Goal: Task Accomplishment & Management: Complete application form

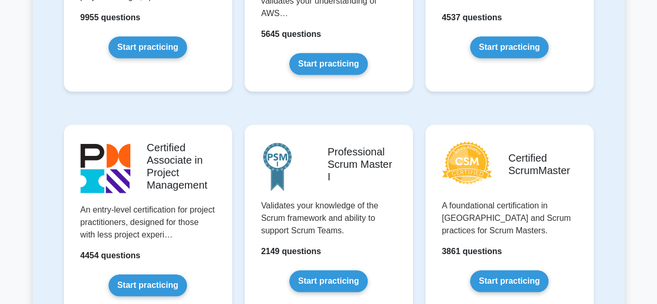
scroll to position [364, 0]
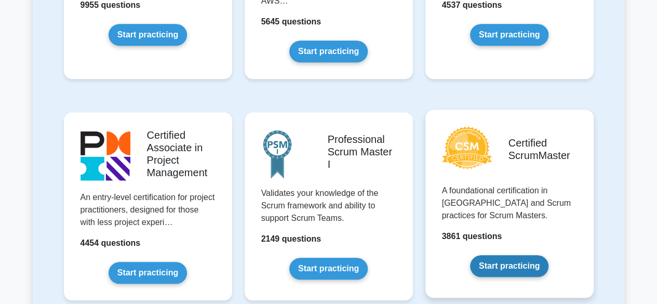
click at [501, 267] on link "Start practicing" at bounding box center [509, 266] width 78 height 22
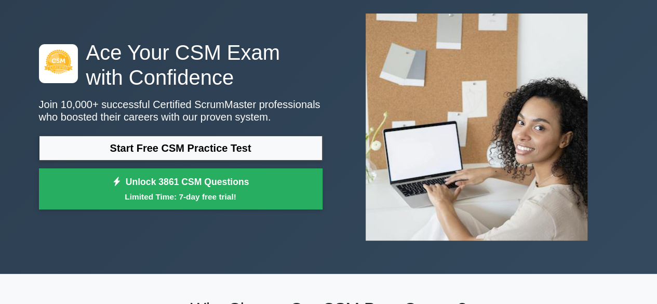
scroll to position [52, 0]
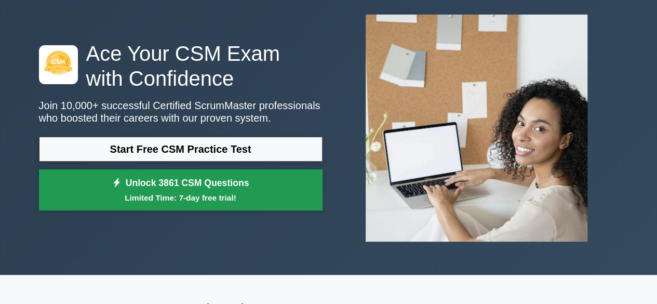
click at [206, 193] on small "Limited Time: 7-day free trial!" at bounding box center [181, 198] width 258 height 12
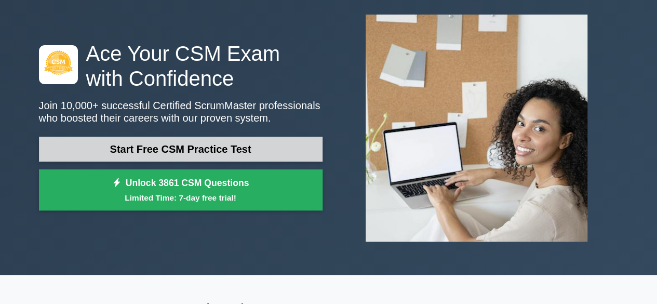
click at [219, 142] on link "Start Free CSM Practice Test" at bounding box center [181, 149] width 284 height 25
click at [230, 162] on link "Start Free CSM Practice Test" at bounding box center [181, 149] width 284 height 25
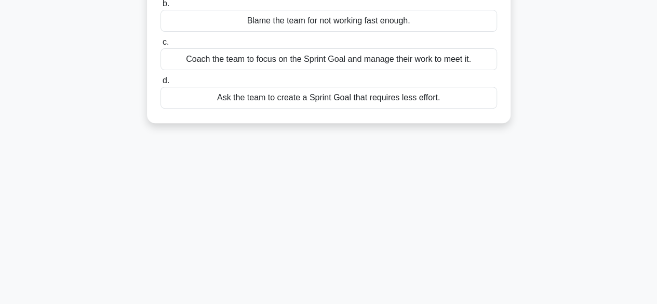
scroll to position [49, 0]
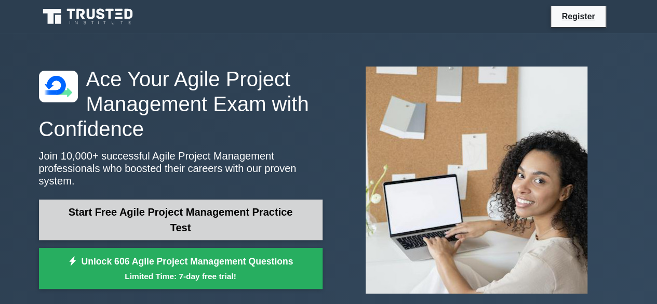
click at [195, 210] on link "Start Free Agile Project Management Practice Test" at bounding box center [181, 219] width 284 height 41
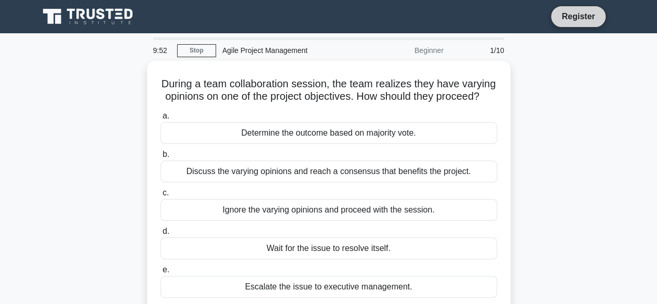
click at [571, 17] on link "Register" at bounding box center [578, 16] width 46 height 13
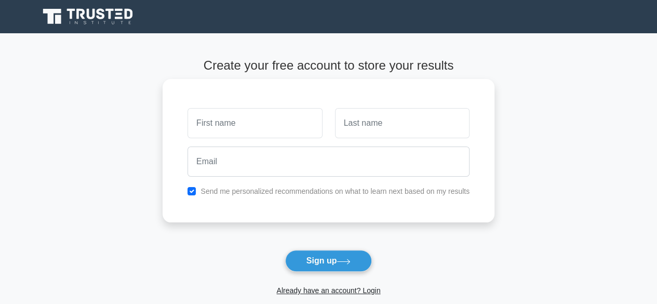
click at [264, 125] on input "text" at bounding box center [254, 123] width 134 height 30
type input "jitendra"
click at [382, 131] on input "text" at bounding box center [402, 123] width 134 height 30
type input "kumar"
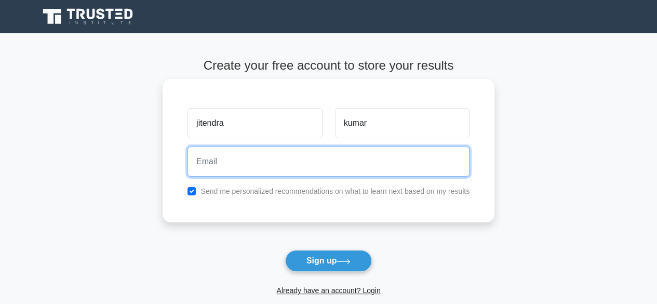
click at [254, 158] on input "email" at bounding box center [328, 161] width 282 height 30
type input "saijeetendra@rediffmail.com"
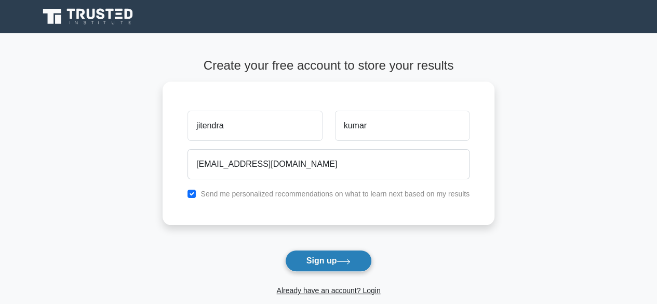
click at [313, 258] on button "Sign up" at bounding box center [328, 261] width 87 height 22
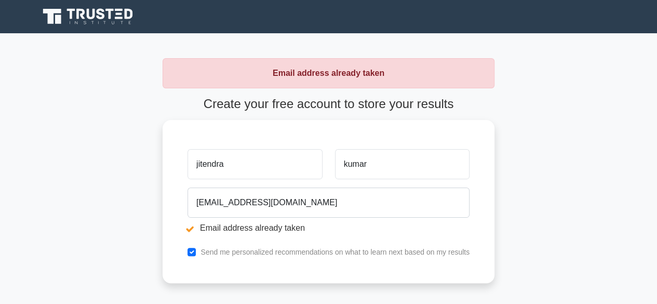
click at [92, 18] on icon at bounding box center [91, 14] width 8 height 10
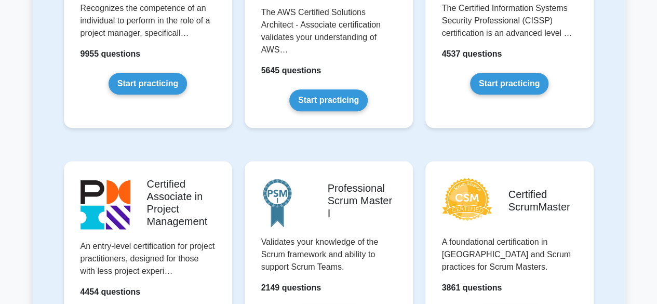
scroll to position [312, 0]
